Goal: Task Accomplishment & Management: Use online tool/utility

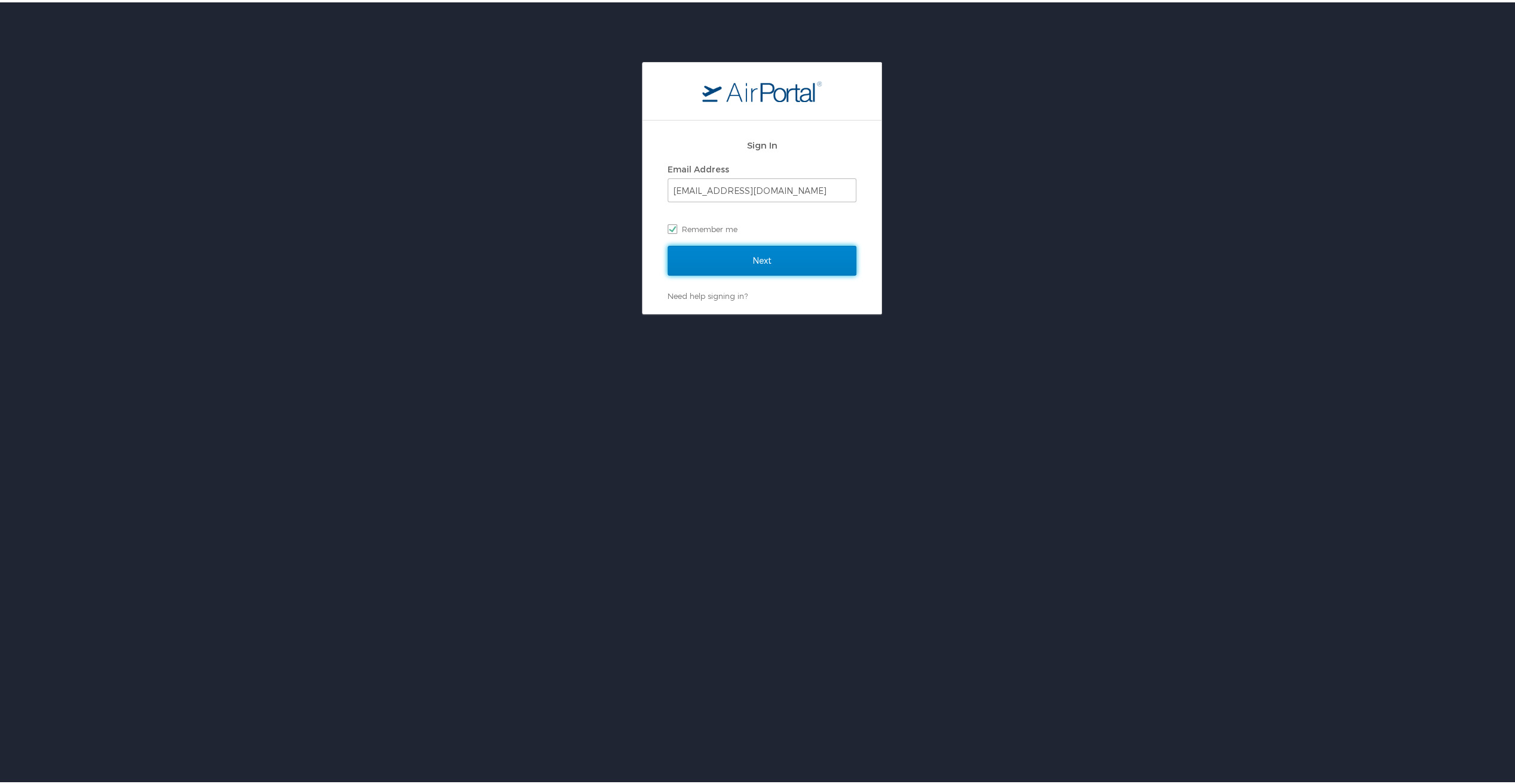
click at [745, 256] on input "Next" at bounding box center [762, 258] width 189 height 30
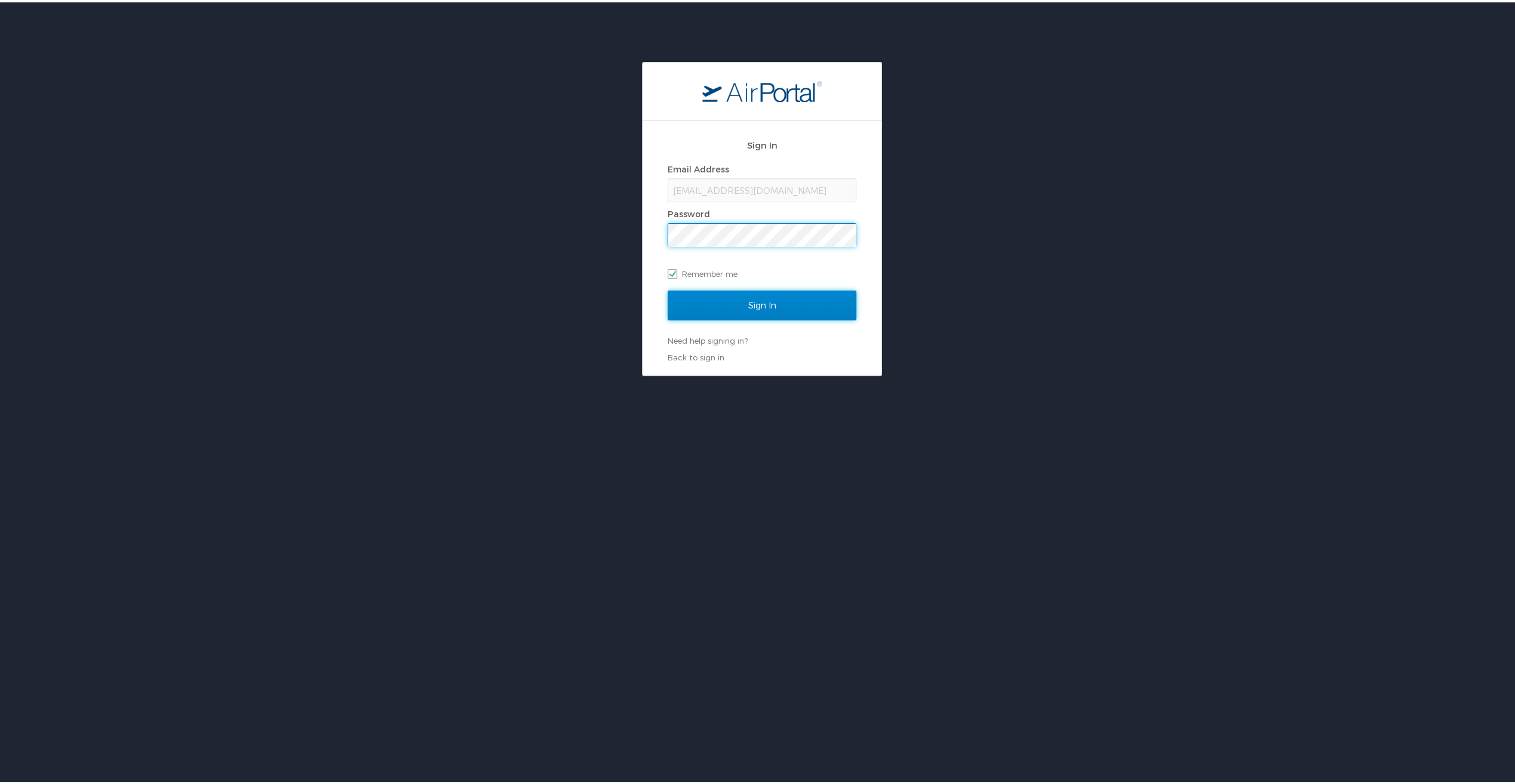
click at [749, 306] on input "Sign In" at bounding box center [762, 303] width 189 height 30
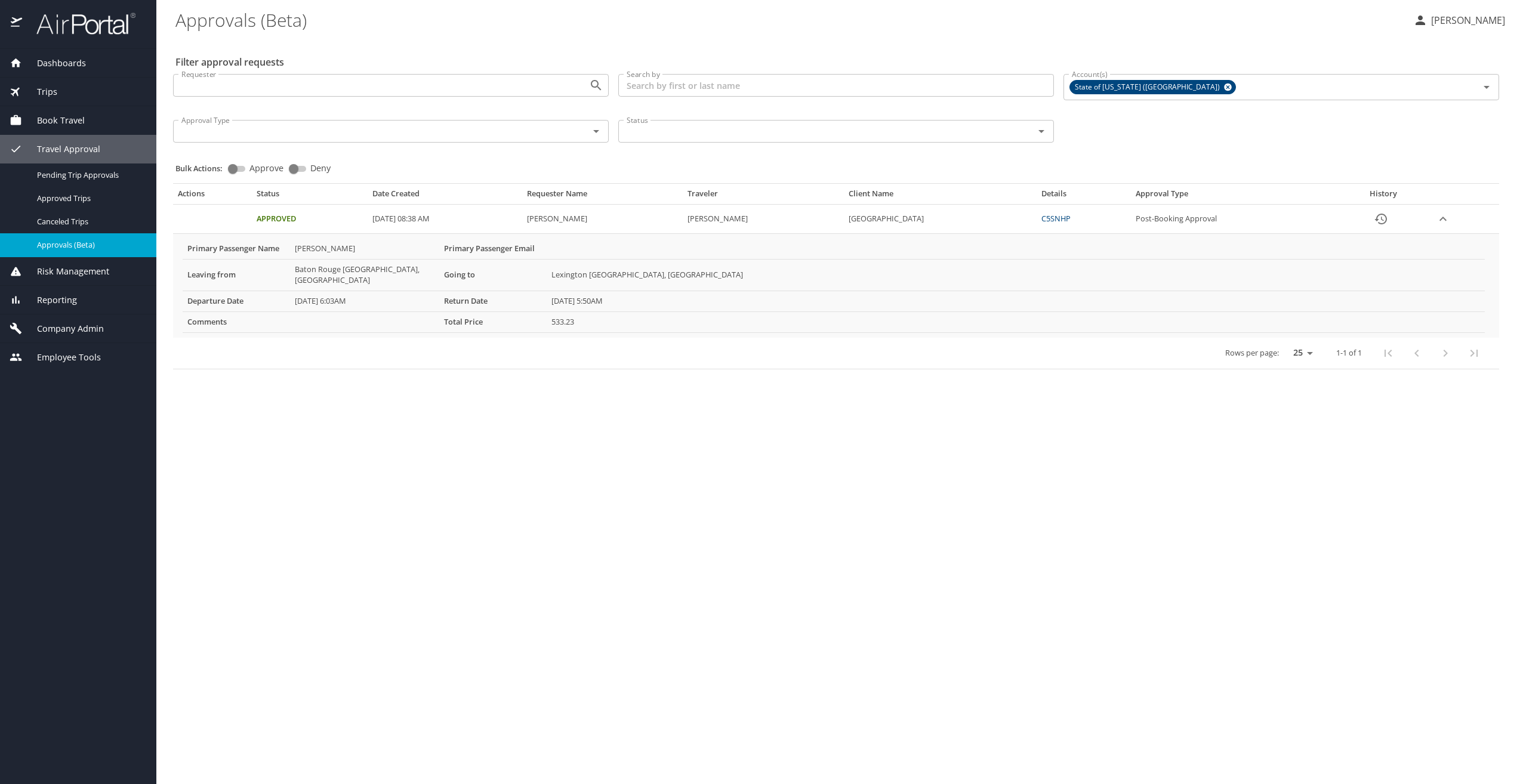
click at [72, 66] on span "Dashboards" at bounding box center [54, 63] width 64 height 13
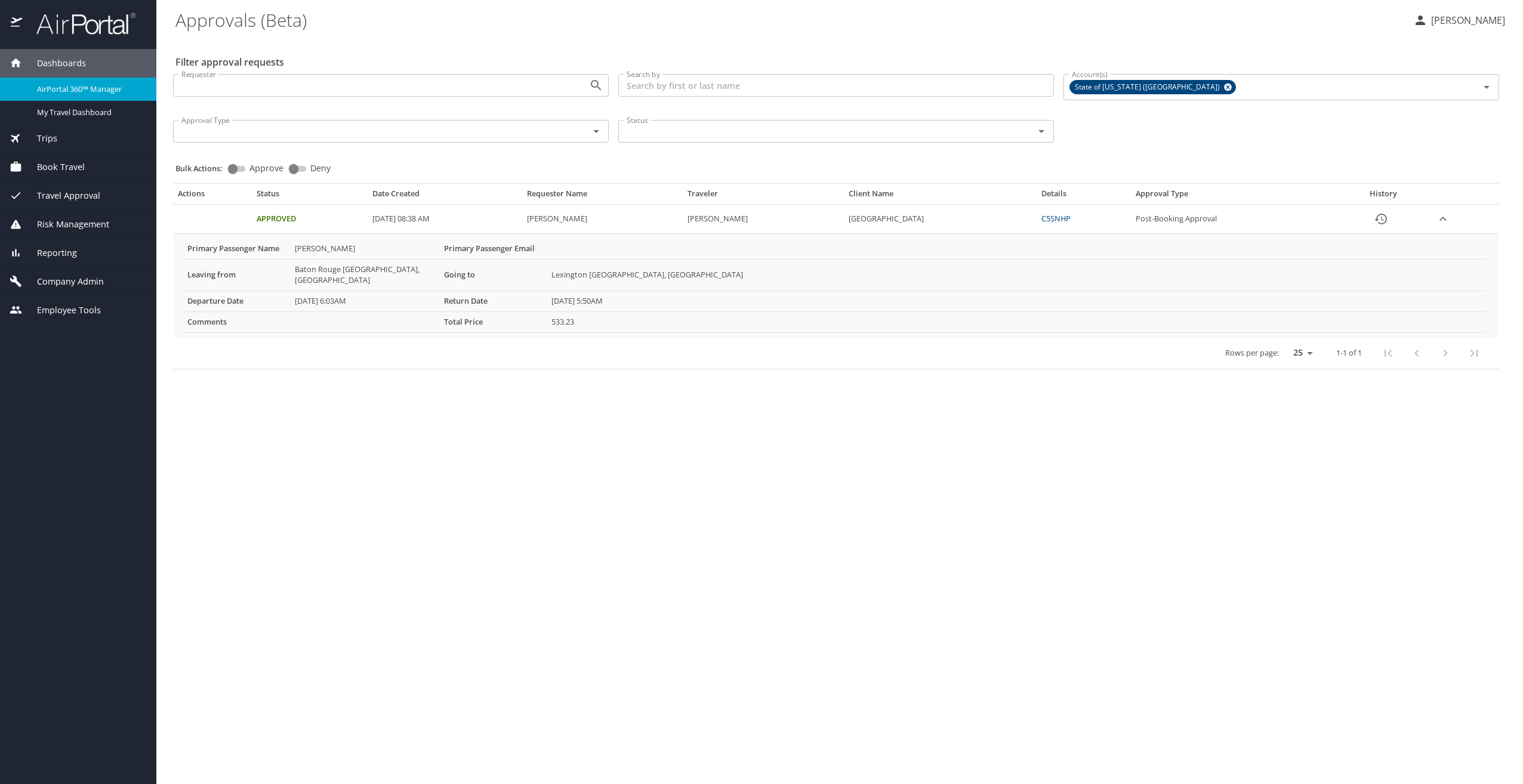
click at [55, 133] on span "Trips" at bounding box center [40, 138] width 35 height 13
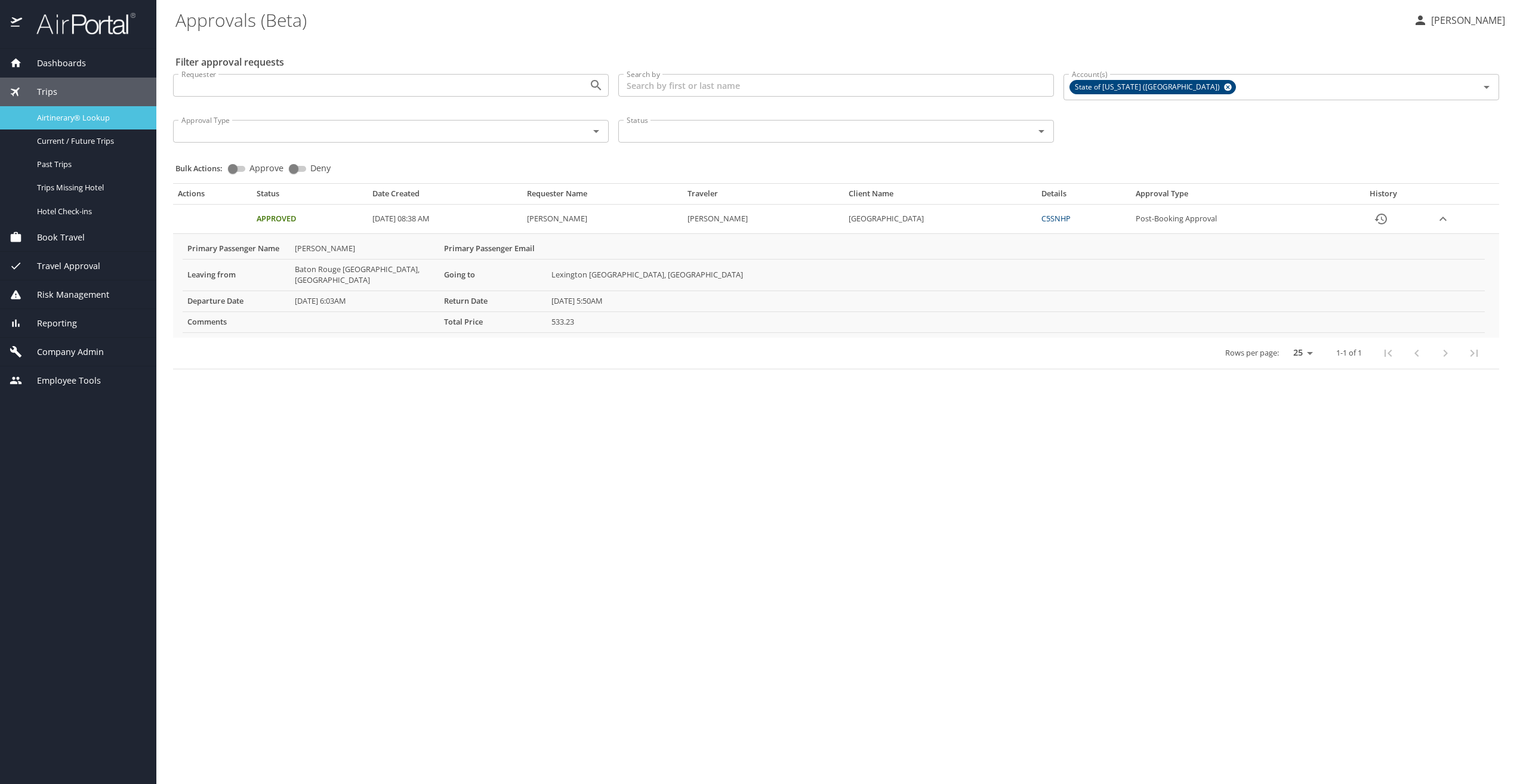
click at [99, 117] on span "Airtinerary® Lookup" at bounding box center [90, 118] width 105 height 11
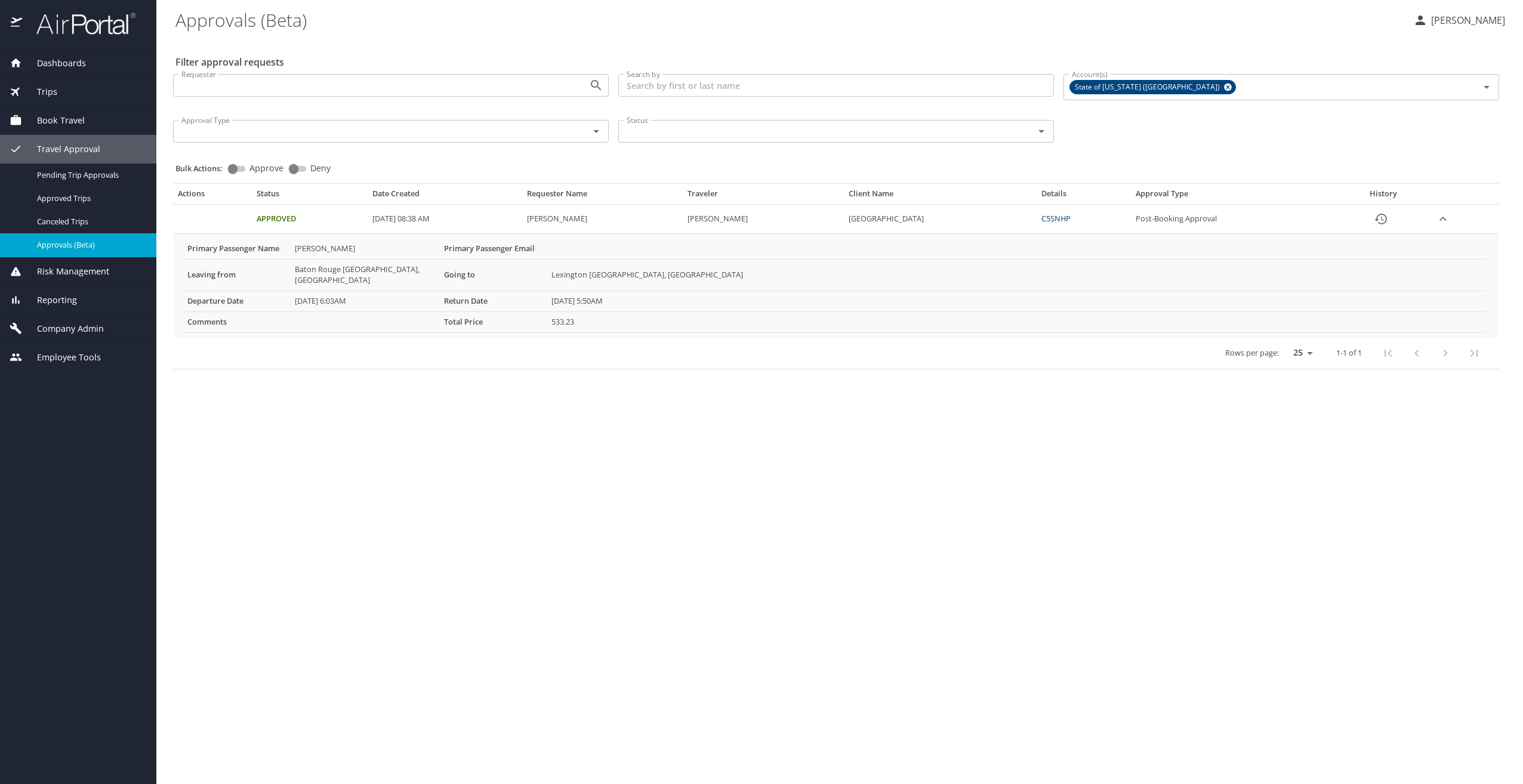
click at [56, 92] on span "Trips" at bounding box center [40, 92] width 35 height 13
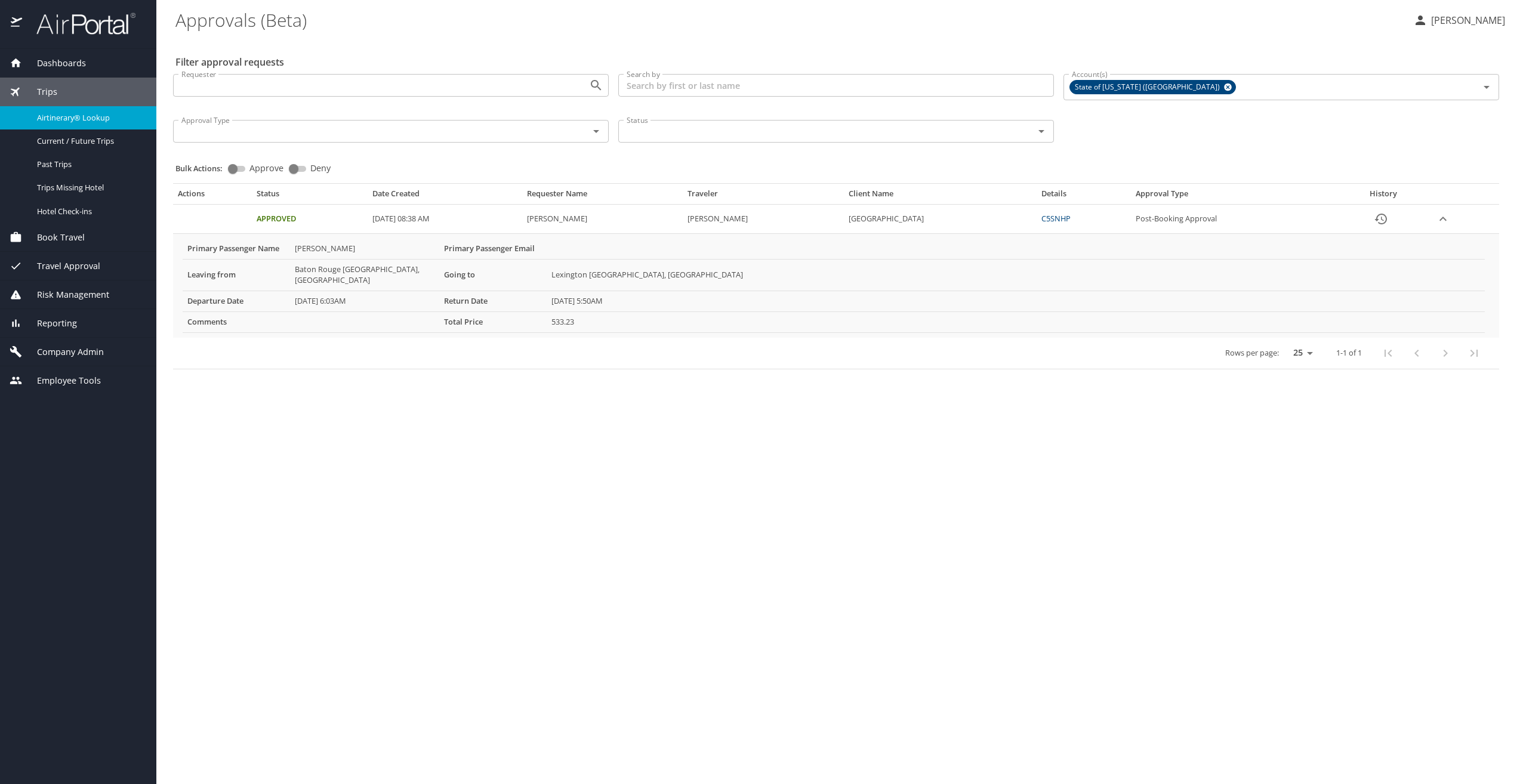
click at [80, 119] on span "Airtinerary® Lookup" at bounding box center [90, 118] width 105 height 11
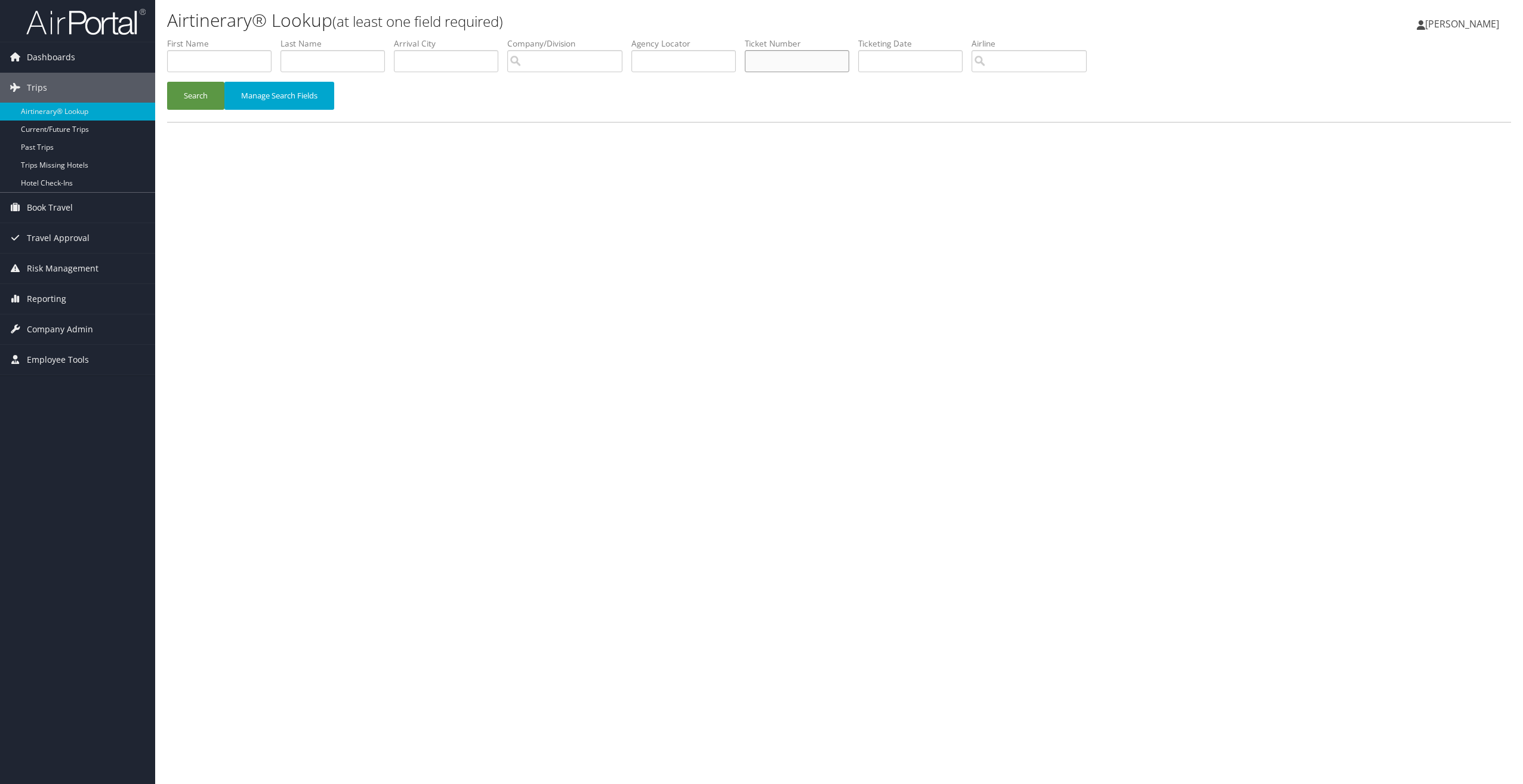
click at [761, 66] on input "text" at bounding box center [797, 61] width 105 height 22
type input "0017311778139"
click at [167, 82] on button "Search" at bounding box center [196, 95] width 58 height 28
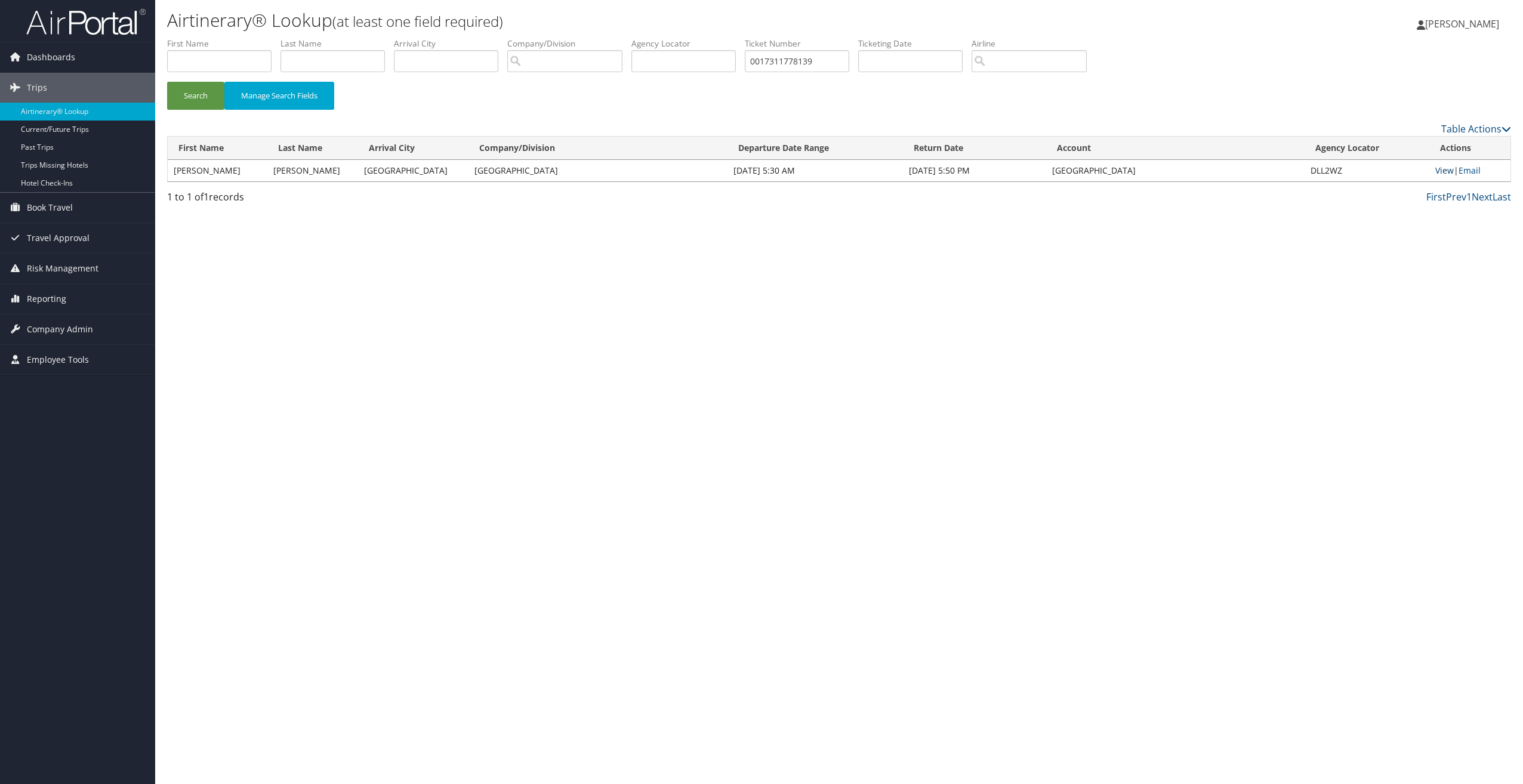
click at [1439, 168] on link "View" at bounding box center [1444, 170] width 19 height 11
drag, startPoint x: 757, startPoint y: 68, endPoint x: 713, endPoint y: 72, distance: 44.2
click at [713, 38] on ul "First Name Last Name Departure City Arrival City Company/Division Airport/City …" at bounding box center [839, 38] width 1344 height 0
type input "0017311748189"
click at [167, 82] on button "Search" at bounding box center [196, 95] width 58 height 28
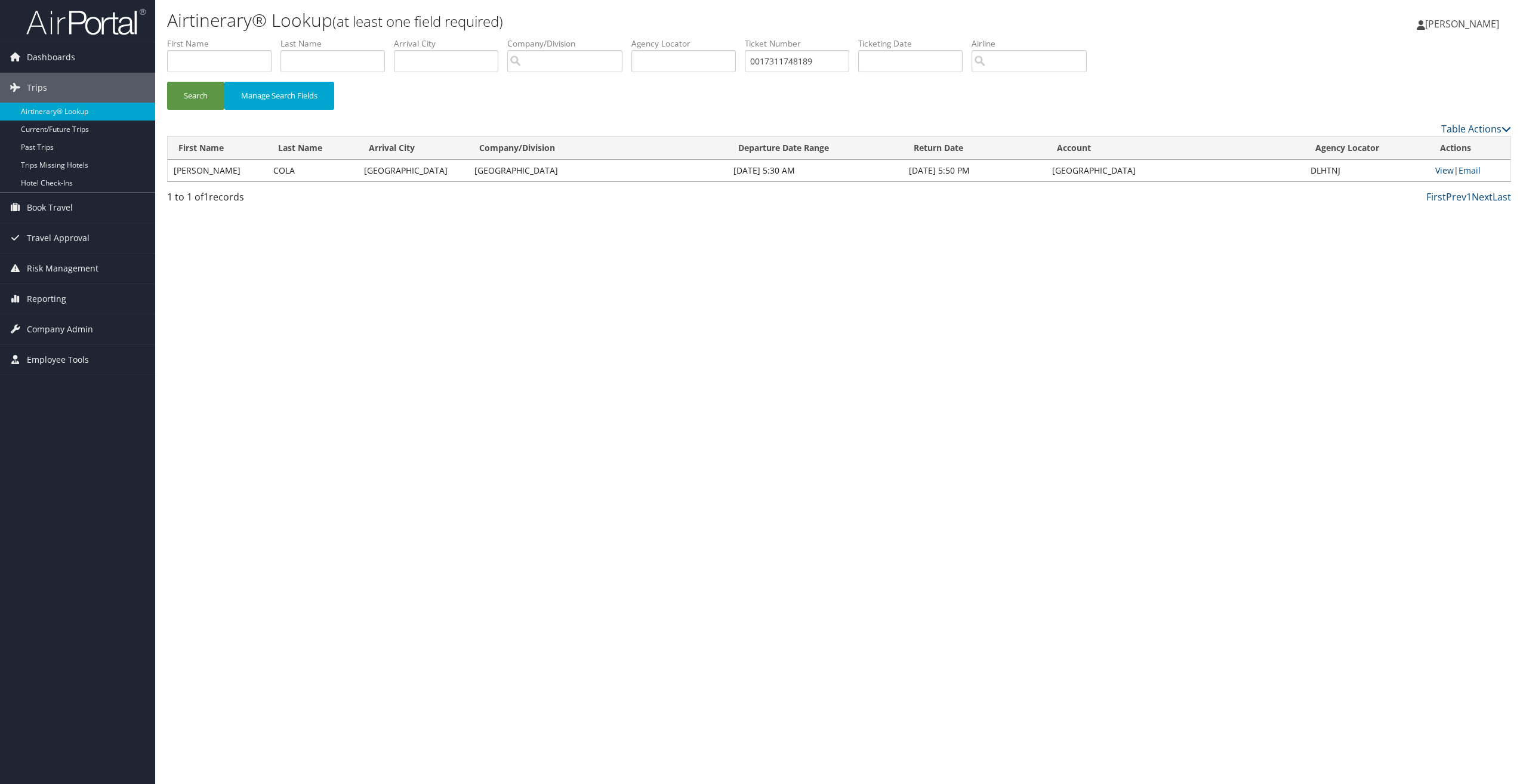
click at [1441, 170] on link "View" at bounding box center [1444, 170] width 19 height 11
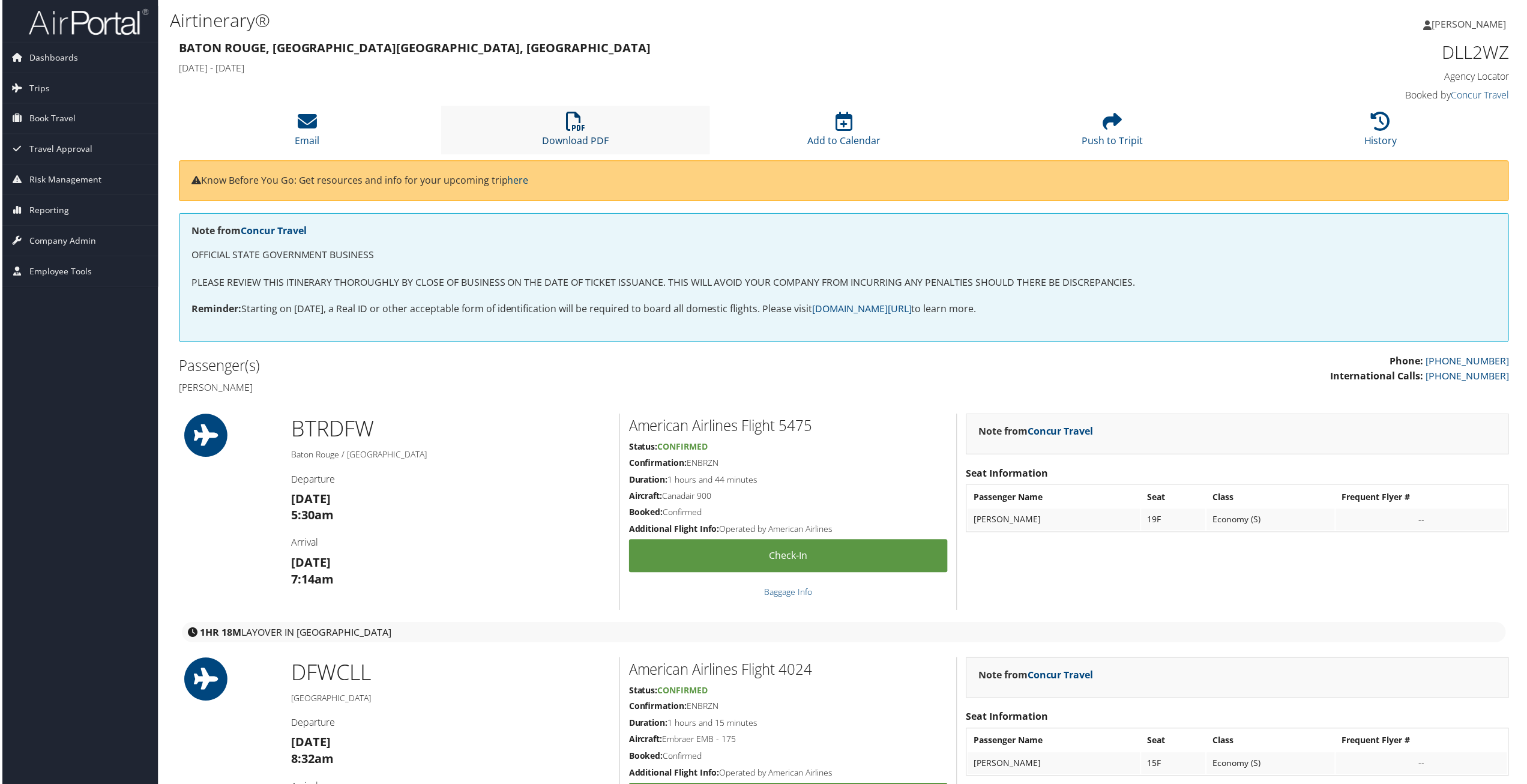
click at [574, 131] on icon at bounding box center [575, 121] width 19 height 19
click at [563, 116] on li "Download PDF" at bounding box center [575, 131] width 269 height 49
